Goal: Task Accomplishment & Management: Manage account settings

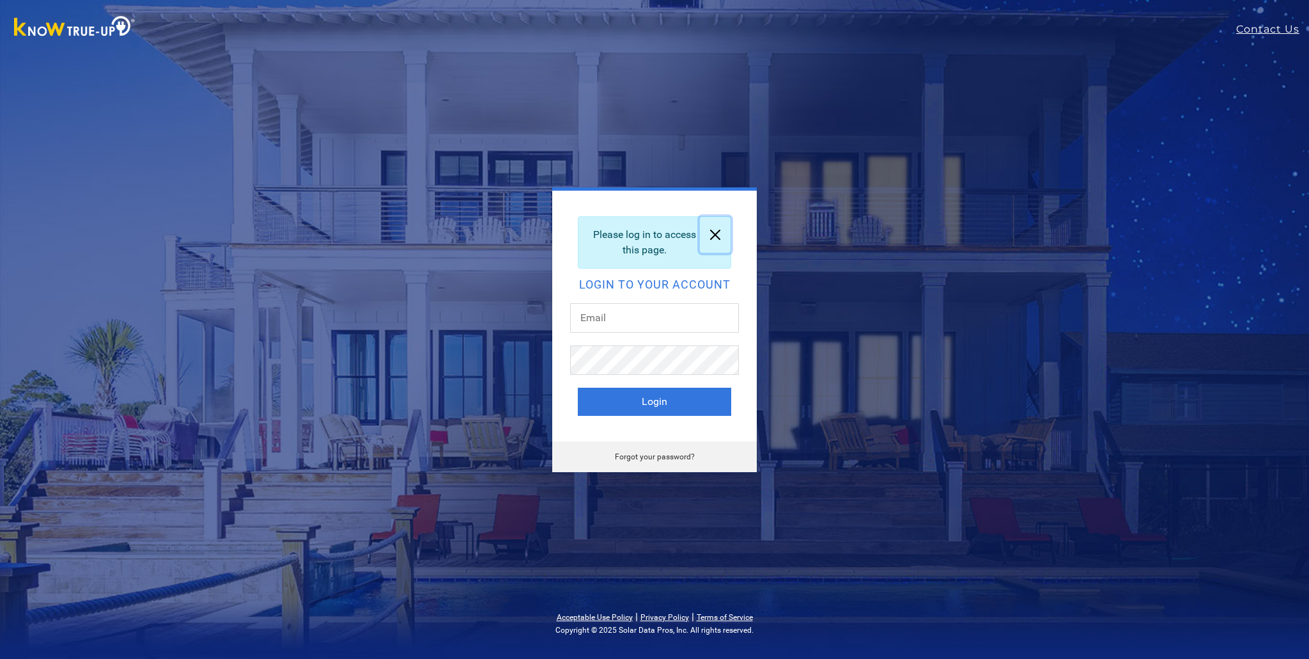
click at [714, 233] on link at bounding box center [715, 235] width 31 height 36
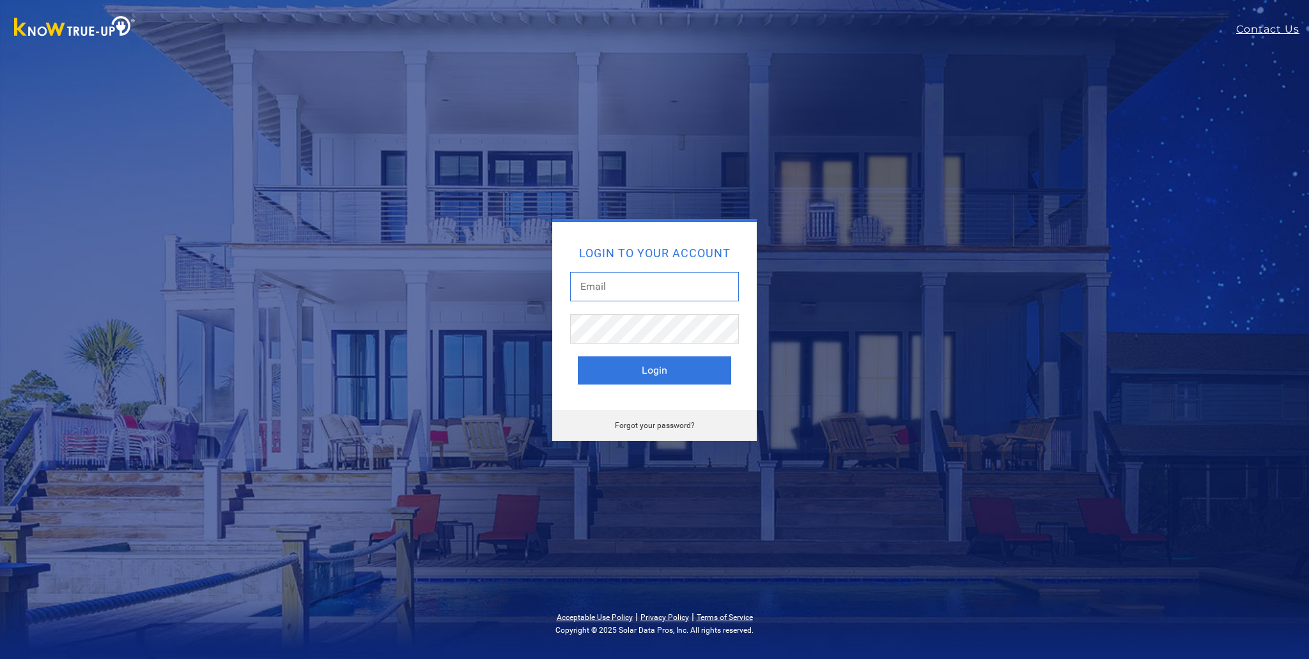
click at [626, 286] on input "text" at bounding box center [654, 286] width 169 height 29
type input "[EMAIL_ADDRESS][DOMAIN_NAME]"
click at [578, 356] on button "Login" at bounding box center [654, 370] width 153 height 28
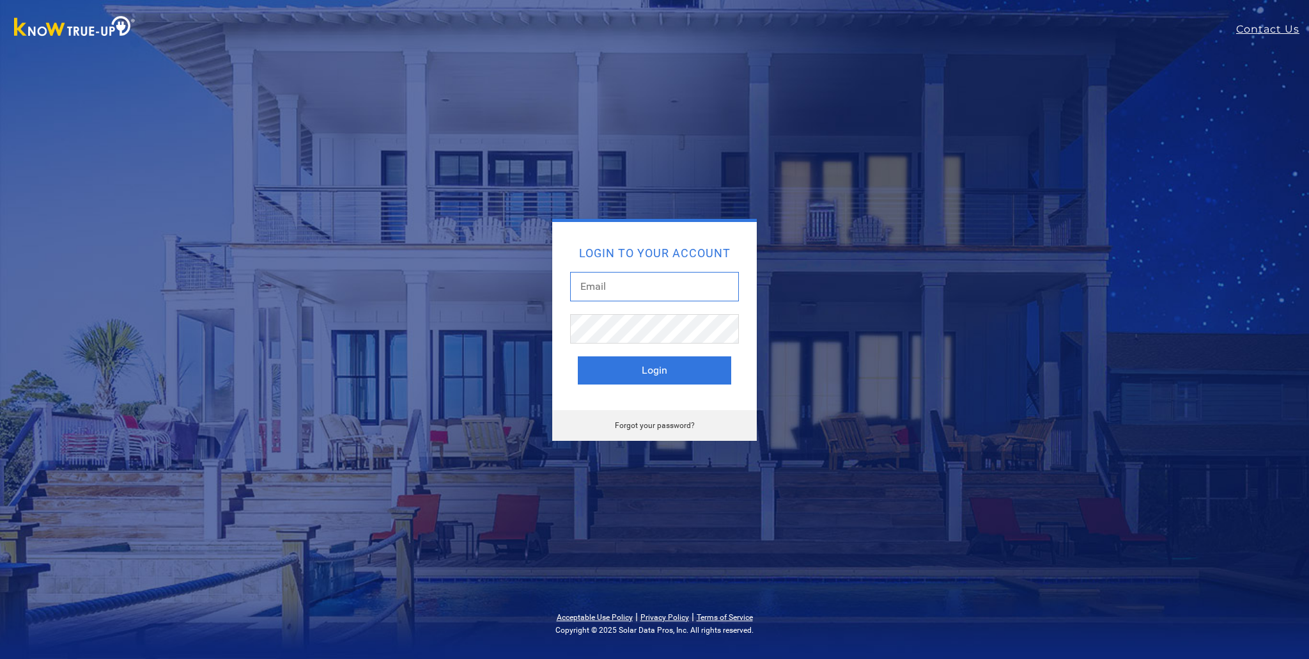
click at [614, 287] on input "text" at bounding box center [654, 286] width 169 height 29
type input "edulob45@yahoo.com"
click at [578, 356] on button "Login" at bounding box center [654, 370] width 153 height 28
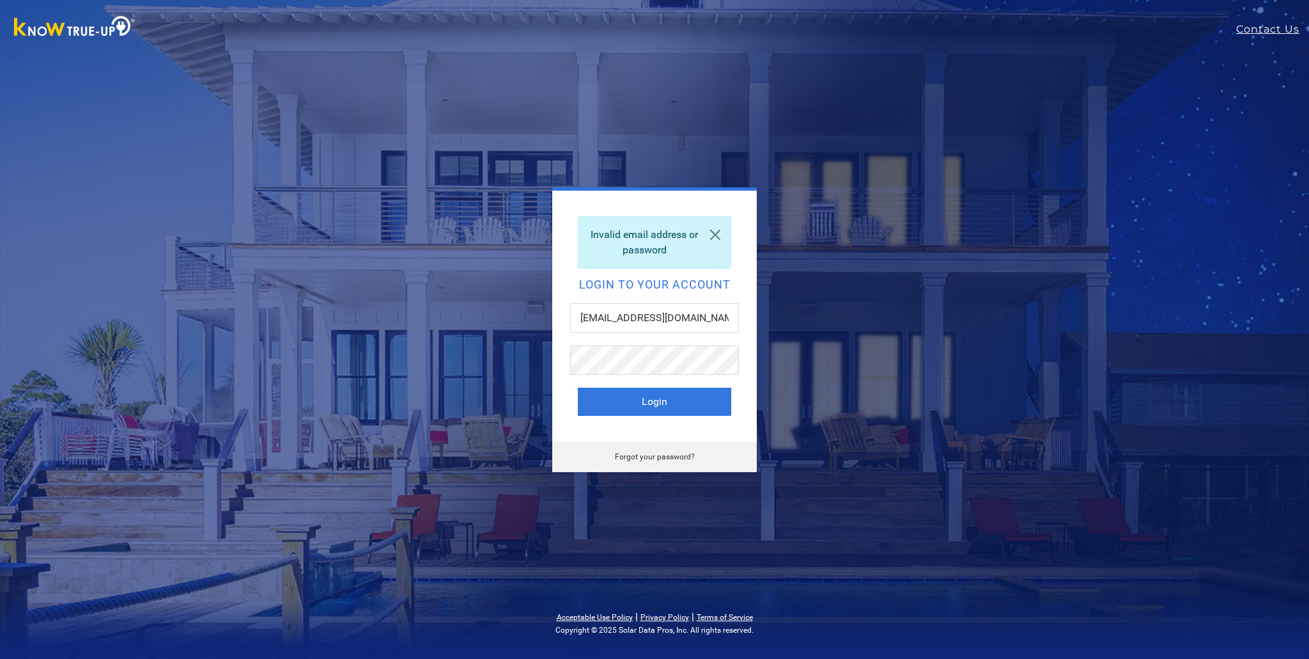
click at [666, 455] on link "Forgot your password?" at bounding box center [655, 456] width 80 height 9
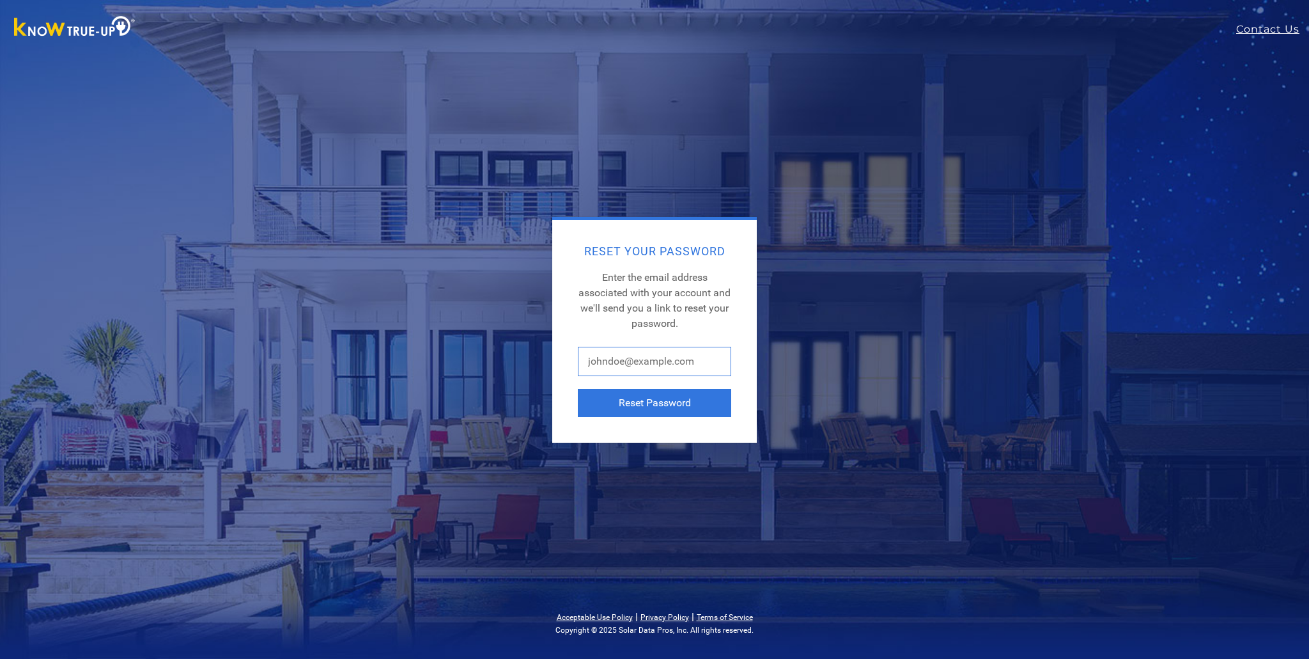
click at [592, 363] on input "text" at bounding box center [654, 361] width 153 height 29
type input "edulob45@yahoo.com"
click at [656, 404] on button "Reset Password" at bounding box center [654, 403] width 153 height 28
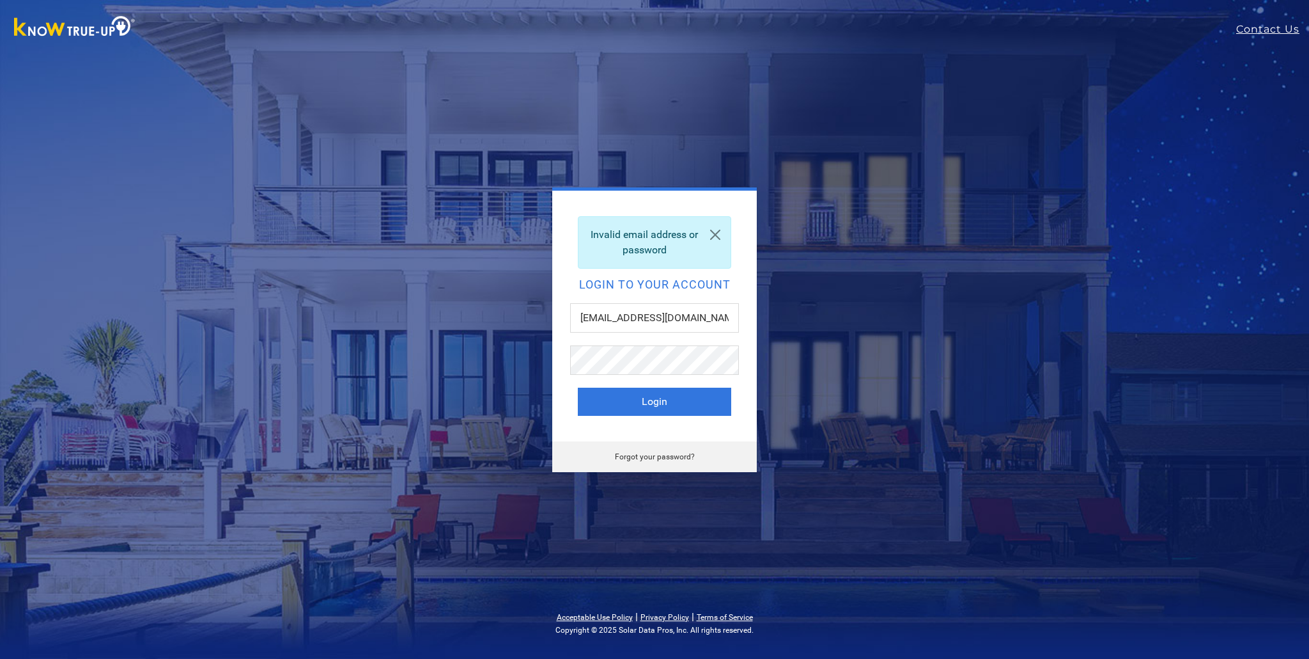
click at [660, 452] on link "Forgot your password?" at bounding box center [655, 456] width 80 height 9
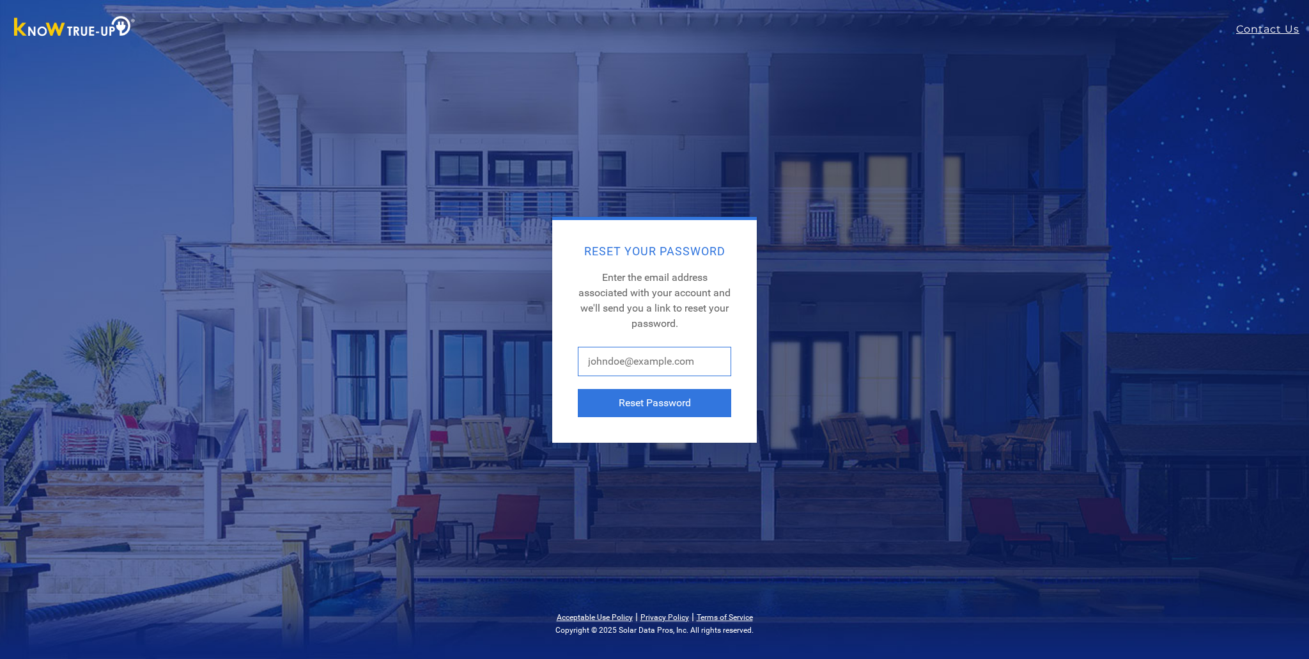
click at [612, 363] on input "text" at bounding box center [654, 361] width 153 height 29
type input "eduardolobaton@e-nutritech.com"
click at [653, 401] on button "Reset Password" at bounding box center [654, 403] width 153 height 28
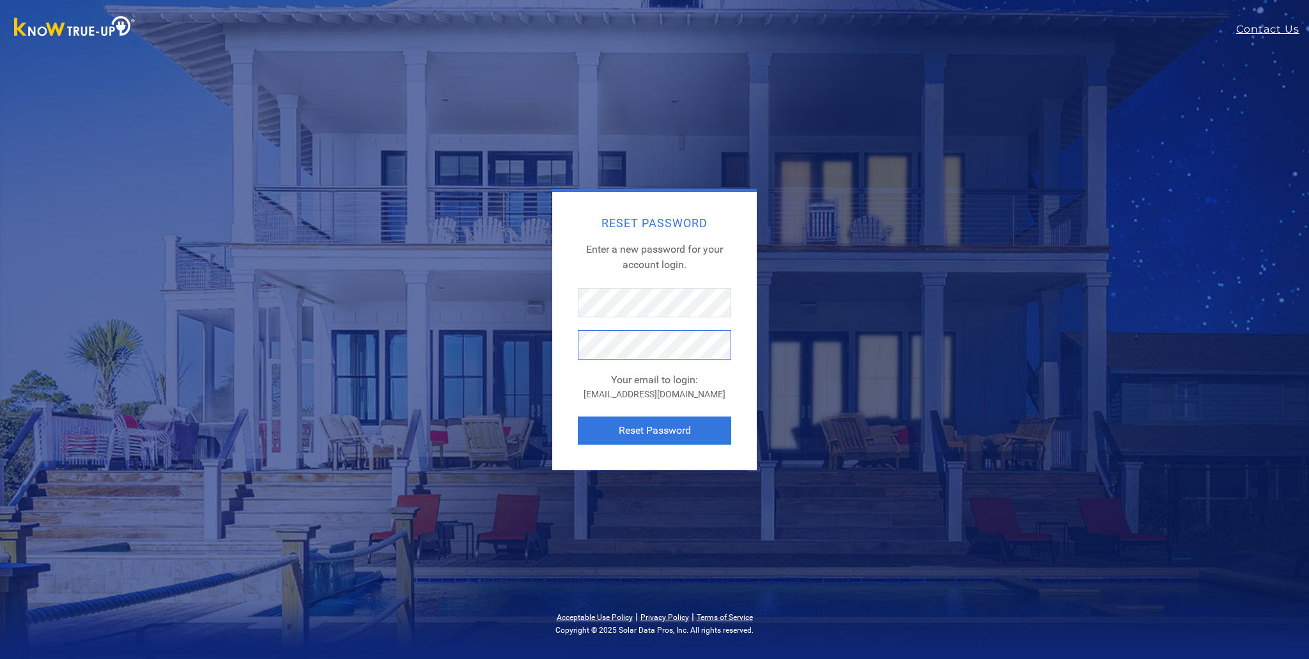
click at [578, 416] on button "Reset Password" at bounding box center [654, 430] width 153 height 28
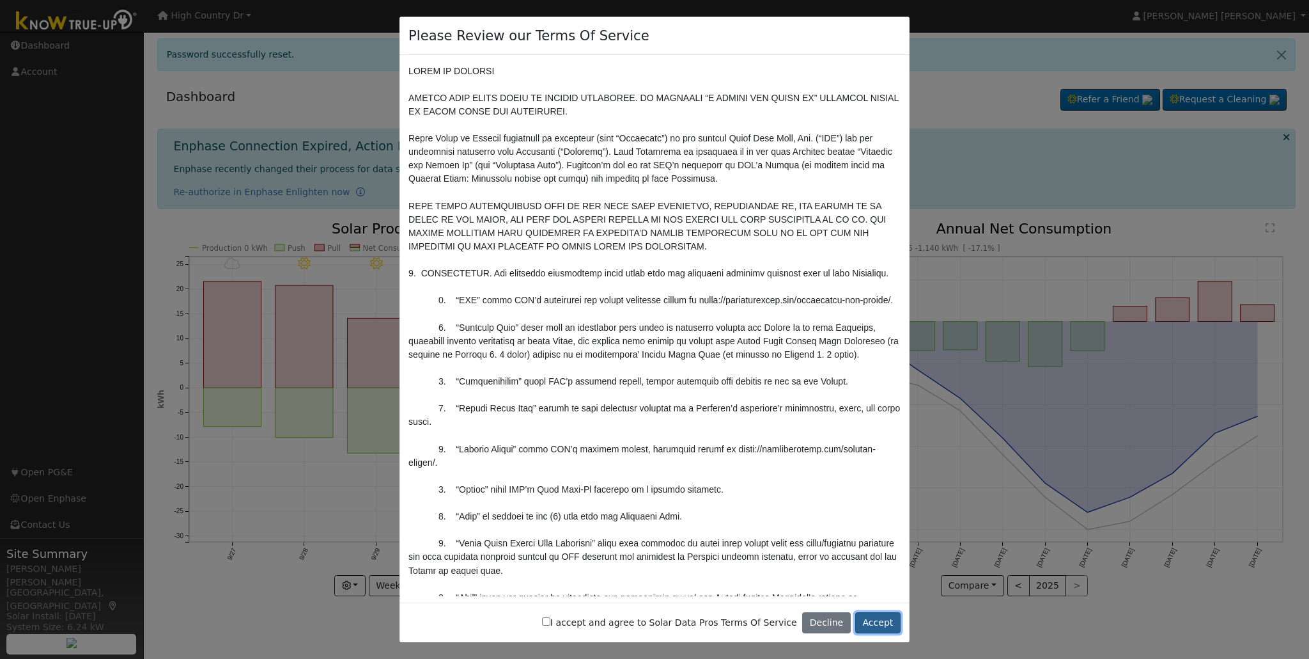
click at [878, 618] on button "Accept" at bounding box center [877, 623] width 45 height 22
click at [550, 621] on input "I accept and agree to Solar Data Pros Terms Of Service" at bounding box center [546, 621] width 8 height 8
checkbox input "true"
click at [877, 621] on button "Accept" at bounding box center [877, 623] width 45 height 22
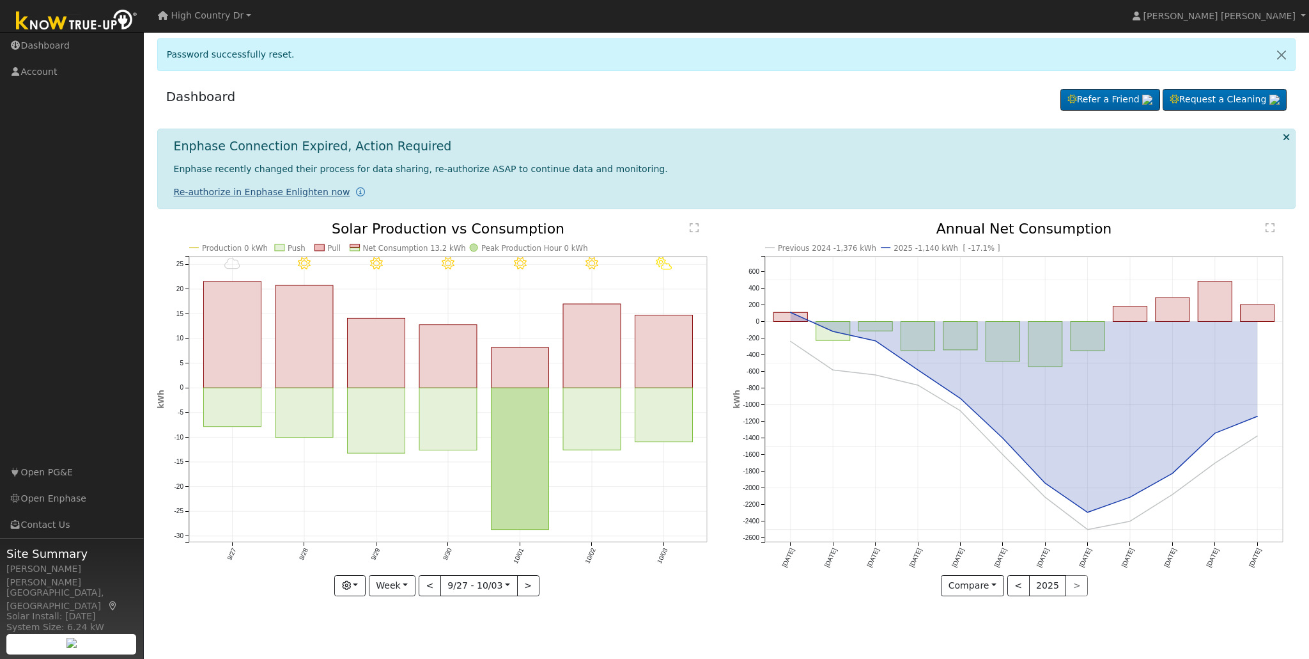
click at [286, 194] on link "Re-authorize in Enphase Enlighten now" at bounding box center [262, 192] width 176 height 10
